Goal: Information Seeking & Learning: Learn about a topic

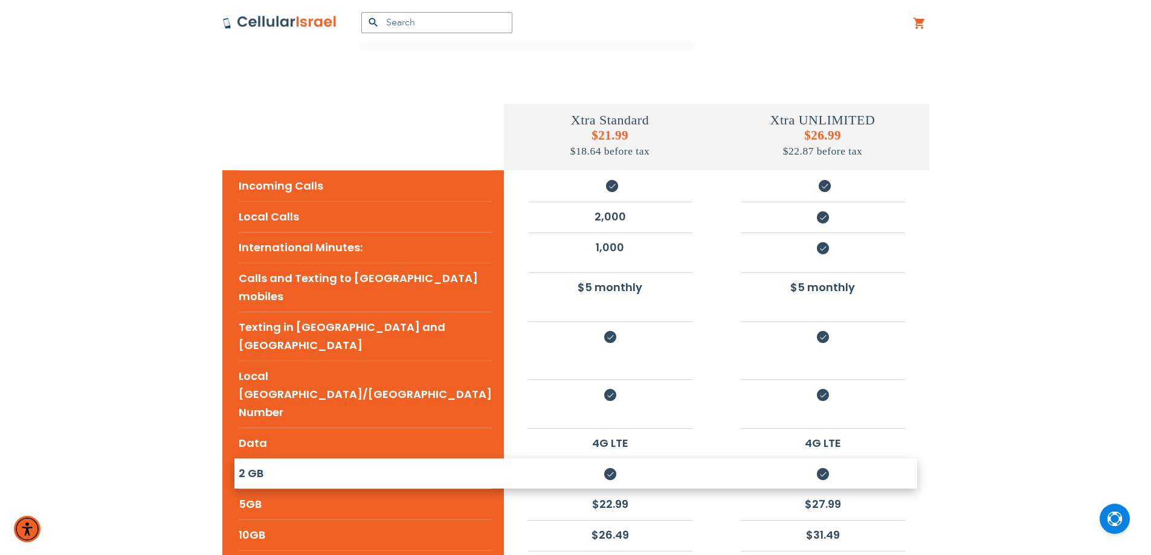
scroll to position [201, 0]
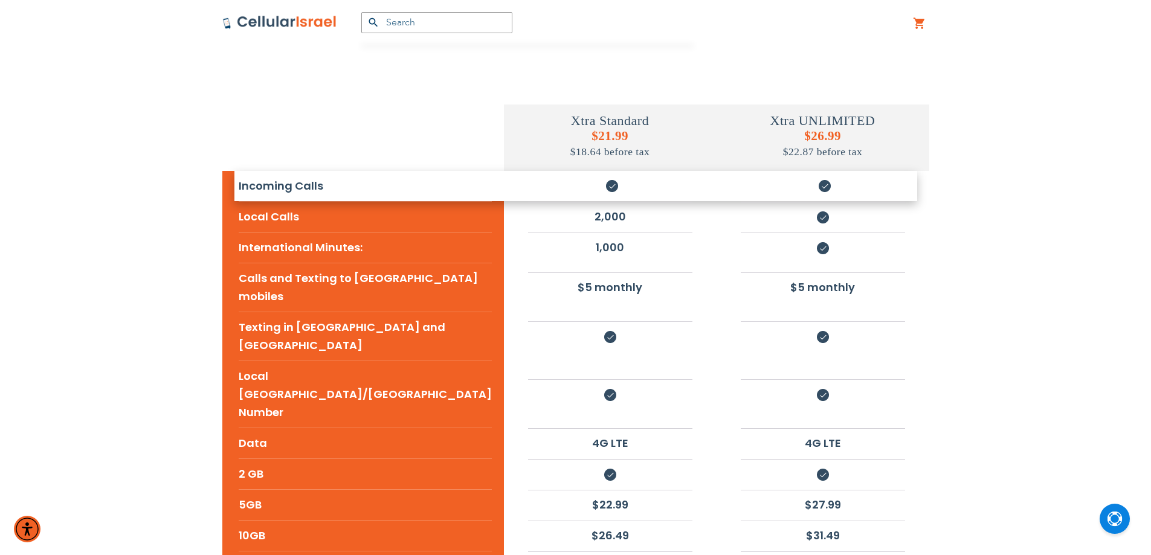
click at [576, 137] on h5 "$21.99 $18.64 before tax" at bounding box center [610, 144] width 213 height 30
click at [809, 135] on h5 "$26.99 $22.87 before tax" at bounding box center [822, 144] width 213 height 30
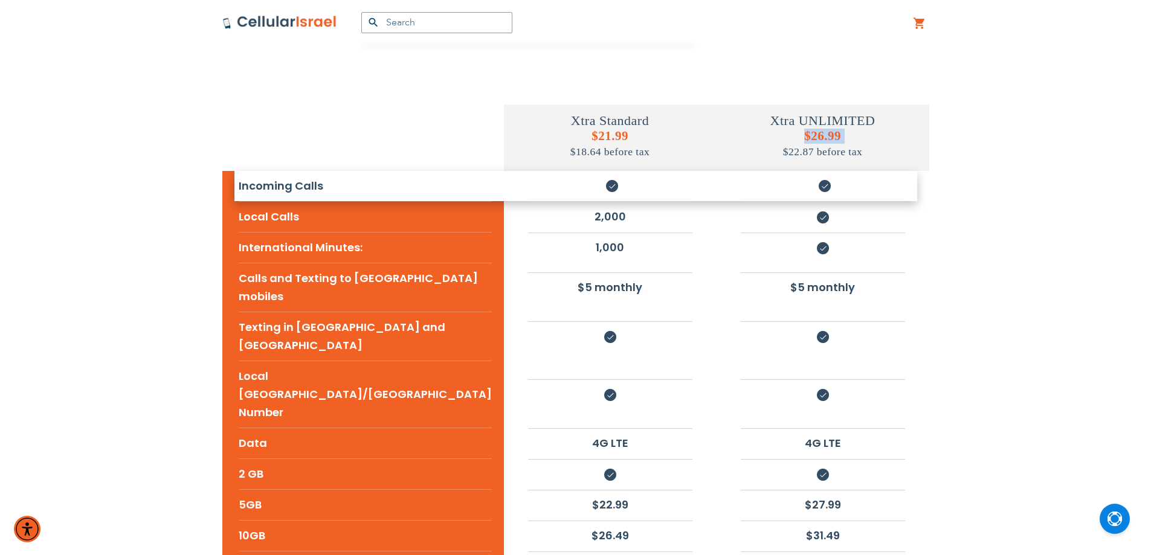
click at [809, 135] on h5 "$26.99 $22.87 before tax" at bounding box center [822, 144] width 213 height 30
click at [407, 145] on td at bounding box center [362, 124] width 281 height 94
click at [303, 29] on img at bounding box center [279, 22] width 115 height 14
